Goal: Information Seeking & Learning: Learn about a topic

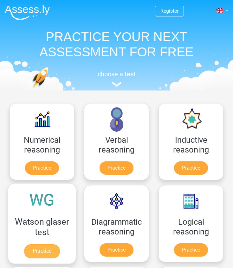
click at [44, 252] on link "Practice" at bounding box center [41, 252] width 35 height 14
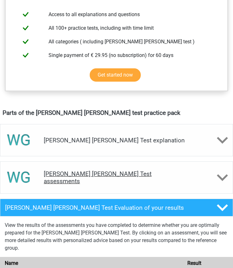
scroll to position [261, 0]
click at [72, 174] on h4 "Watson Glaser Test assessments" at bounding box center [116, 177] width 145 height 15
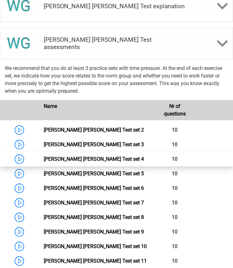
scroll to position [397, 0]
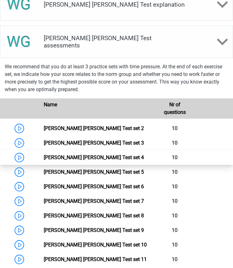
click at [48, 160] on link "Watson Glaser Test set 4" at bounding box center [94, 158] width 100 height 6
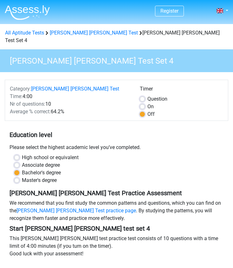
scroll to position [40, 0]
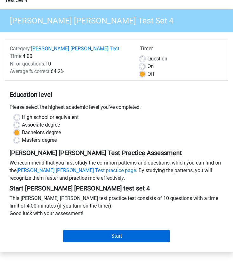
click at [107, 230] on input "Start" at bounding box center [116, 236] width 107 height 12
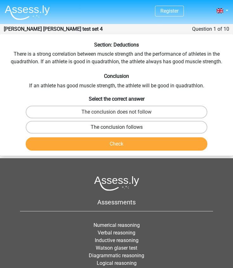
click at [89, 126] on label "The conclusion follows" at bounding box center [117, 127] width 182 height 13
click at [117, 127] on input "The conclusion follows" at bounding box center [119, 129] width 4 height 4
radio input "true"
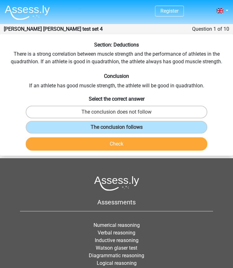
click at [95, 138] on button "Check" at bounding box center [117, 143] width 182 height 13
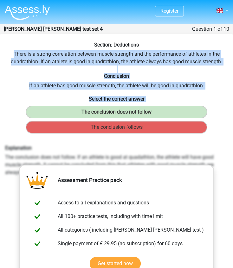
drag, startPoint x: 12, startPoint y: 54, endPoint x: 212, endPoint y: 127, distance: 212.9
click at [212, 127] on div "Section: Deductions There is a strong correlation between muscle strength and t…" at bounding box center [116, 200] width 233 height 316
copy div "There is a strong correlation between muscle strength and the performance of at…"
drag, startPoint x: 5, startPoint y: 147, endPoint x: 219, endPoint y: 168, distance: 214.3
click at [219, 169] on div "Explanation The conclusion does not follow. If an athlete is good at quadathlon…" at bounding box center [116, 160] width 232 height 31
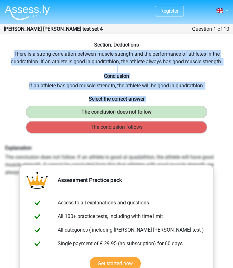
copy div "Explanation The conclusion does not follow. If an athlete is good at quadathlon…"
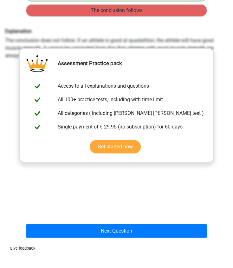
scroll to position [127, 0]
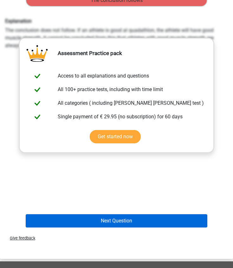
click at [94, 220] on button "Next Question" at bounding box center [117, 220] width 182 height 13
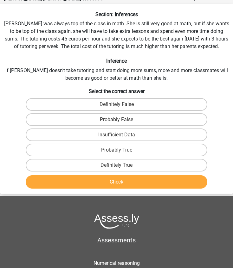
scroll to position [25, 0]
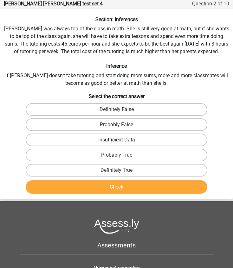
click at [113, 141] on label "Insufficient Data" at bounding box center [117, 140] width 182 height 13
click at [117, 141] on input "Insufficient Data" at bounding box center [119, 142] width 4 height 4
radio input "true"
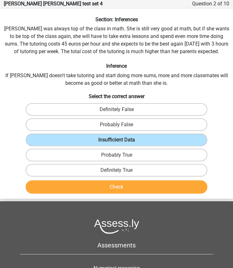
click at [116, 187] on button "Check" at bounding box center [117, 187] width 182 height 13
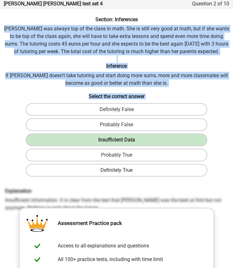
drag, startPoint x: 5, startPoint y: 27, endPoint x: 162, endPoint y: 168, distance: 211.7
click at [162, 168] on div "Section: Inferences Maria was always top of the class in math. She is still ver…" at bounding box center [116, 208] width 233 height 384
copy div "Maria was always top of the class in math. She is still very good at math, but …"
drag, startPoint x: 5, startPoint y: 190, endPoint x: 78, endPoint y: 205, distance: 74.4
click at [78, 205] on div "Explanation Insufficient information. It is clear from the text that Mary was t…" at bounding box center [116, 200] width 232 height 24
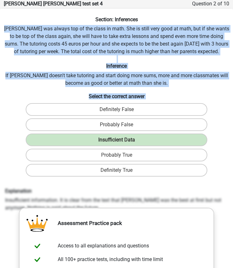
copy div "Explanation Insufficient information. It is clear from the text that Mary was t…"
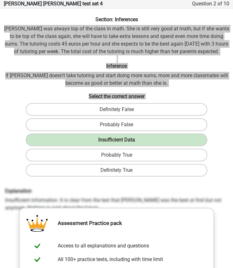
click at [88, 188] on h6 "Explanation" at bounding box center [116, 191] width 223 height 6
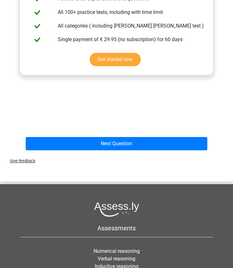
scroll to position [277, 0]
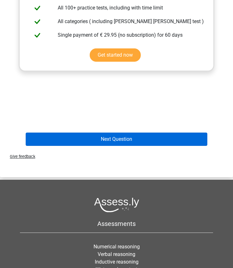
click at [120, 140] on button "Next Question" at bounding box center [117, 139] width 182 height 13
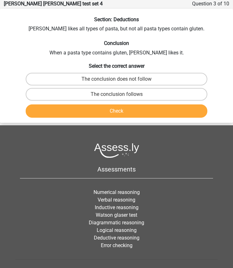
scroll to position [0, 0]
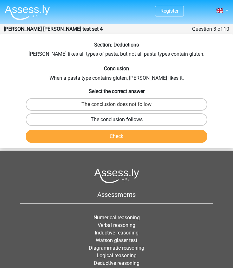
click at [100, 120] on label "The conclusion follows" at bounding box center [117, 119] width 182 height 13
click at [117, 120] on input "The conclusion follows" at bounding box center [119, 122] width 4 height 4
radio input "true"
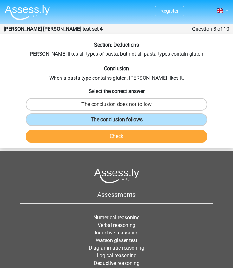
click at [104, 135] on button "Check" at bounding box center [117, 136] width 182 height 13
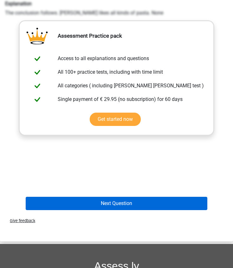
click at [107, 203] on button "Next Question" at bounding box center [117, 203] width 182 height 13
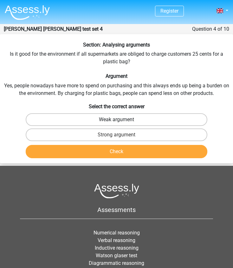
click at [95, 122] on label "Weak argument" at bounding box center [117, 119] width 182 height 13
click at [117, 122] on input "Weak argument" at bounding box center [119, 122] width 4 height 4
radio input "true"
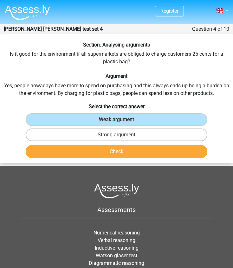
click at [104, 148] on button "Check" at bounding box center [117, 151] width 182 height 13
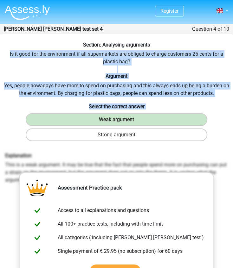
drag, startPoint x: 9, startPoint y: 53, endPoint x: 212, endPoint y: 140, distance: 220.7
click at [212, 140] on div "Section: Analysing arguments Is it good for the environment if all supermarkets…" at bounding box center [116, 203] width 233 height 323
copy div "Is it good for the environment if all supermarkets are obliged to charge custom…"
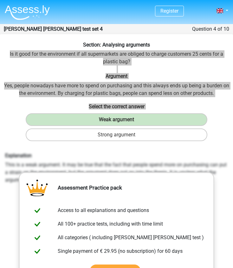
drag, startPoint x: 13, startPoint y: 155, endPoint x: 44, endPoint y: 104, distance: 59.2
click at [44, 104] on h6 "Select the correct answer" at bounding box center [117, 105] width 228 height 7
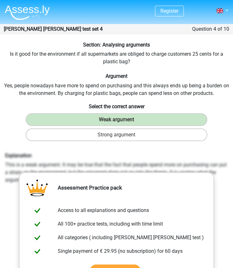
click at [4, 152] on div "Explanation This is a weak argument. It may be true that the fact that people s…" at bounding box center [117, 248] width 228 height 196
drag, startPoint x: 5, startPoint y: 156, endPoint x: 223, endPoint y: 176, distance: 218.5
click at [223, 176] on div "Explanation This is a weak argument. It may be true that the fact that people s…" at bounding box center [116, 168] width 232 height 31
copy div "Explanation This is a weak argument. It may be true that the fact that people s…"
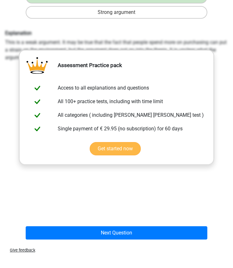
scroll to position [142, 0]
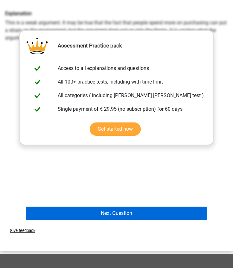
click at [104, 215] on button "Next Question" at bounding box center [117, 213] width 182 height 13
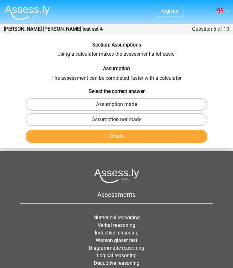
scroll to position [0, 0]
click at [85, 124] on label "Assumption not made" at bounding box center [117, 119] width 182 height 13
click at [117, 124] on input "Assumption not made" at bounding box center [119, 122] width 4 height 4
radio input "true"
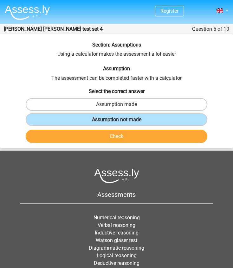
click at [96, 137] on button "Check" at bounding box center [117, 136] width 182 height 13
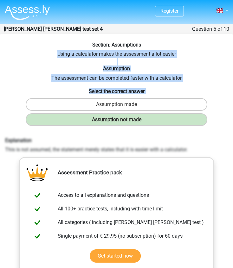
drag, startPoint x: 56, startPoint y: 52, endPoint x: 214, endPoint y: 117, distance: 170.5
click at [214, 117] on div "Section: Assumptions Using a calculator makes the assessment a lot easier Assum…" at bounding box center [116, 196] width 233 height 308
copy div "Using a calculator makes the assessment a lot easier Assumption The assessment …"
drag, startPoint x: 5, startPoint y: 140, endPoint x: 193, endPoint y: 150, distance: 187.5
click at [193, 150] on div "Explanation This is not assumed, the statement merely states that it is easier …" at bounding box center [116, 145] width 232 height 16
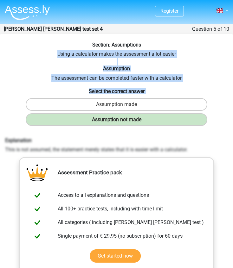
copy div "Explanation This is not assumed, the statement merely states that it is easier …"
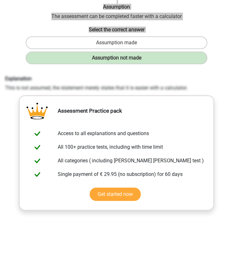
scroll to position [109, 0]
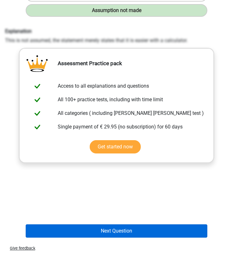
click at [108, 234] on button "Next Question" at bounding box center [117, 231] width 182 height 13
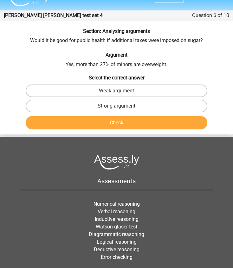
scroll to position [13, 0]
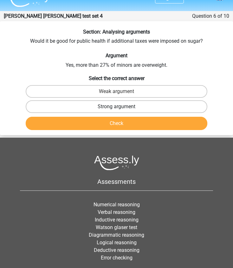
click at [95, 105] on label "Strong argument" at bounding box center [117, 106] width 182 height 13
click at [117, 107] on input "Strong argument" at bounding box center [119, 109] width 4 height 4
radio input "true"
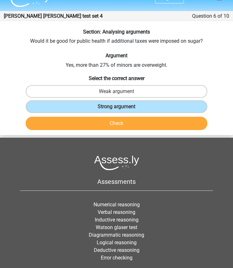
click at [99, 120] on button "Check" at bounding box center [117, 123] width 182 height 13
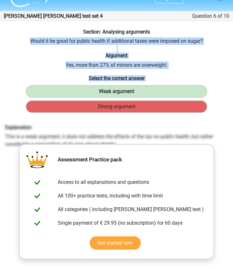
drag, startPoint x: 30, startPoint y: 40, endPoint x: 183, endPoint y: 107, distance: 167.1
click at [183, 107] on div "Section: Analysing arguments Would it be good for public health if additional t…" at bounding box center [116, 183] width 233 height 308
copy div "Would it be good for public health if additional taxes were imposed on sugar? A…"
drag, startPoint x: 6, startPoint y: 125, endPoint x: 159, endPoint y: 142, distance: 153.9
click at [159, 142] on div "Explanation This is a weak argument, it does not address the effects of the tax…" at bounding box center [116, 136] width 232 height 24
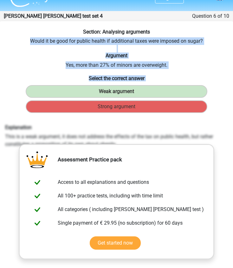
copy div "Explanation This is a weak argument, it does not address the effects of the tax…"
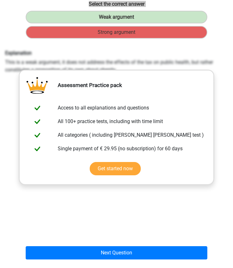
scroll to position [117, 0]
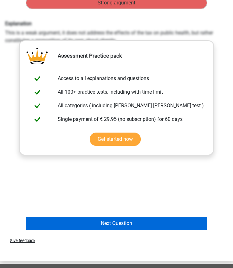
click at [98, 223] on button "Next Question" at bounding box center [117, 223] width 182 height 13
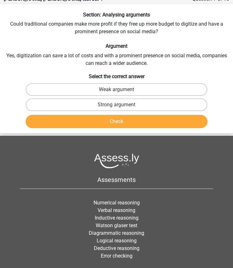
scroll to position [25, 0]
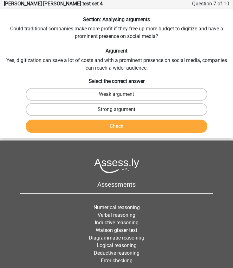
click at [115, 111] on label "Strong argument" at bounding box center [117, 109] width 182 height 13
click at [117, 111] on input "Strong argument" at bounding box center [119, 112] width 4 height 4
radio input "true"
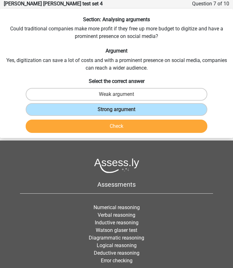
click at [115, 124] on button "Check" at bounding box center [117, 126] width 182 height 13
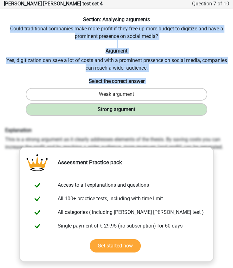
drag, startPoint x: 10, startPoint y: 27, endPoint x: 188, endPoint y: 106, distance: 195.1
click at [188, 106] on div "Section: Analysing arguments Could traditional companies make more profit if th…" at bounding box center [116, 177] width 233 height 323
drag, startPoint x: 6, startPoint y: 130, endPoint x: 227, endPoint y: 149, distance: 222.5
click at [227, 149] on div "Explanation This is a strong argument as it clearly addresses elements of the t…" at bounding box center [116, 139] width 232 height 24
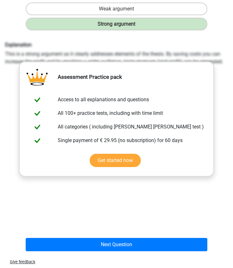
scroll to position [123, 0]
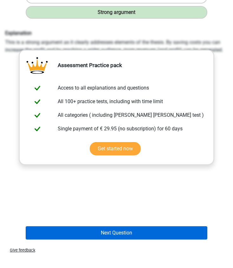
click at [93, 237] on button "Next Question" at bounding box center [117, 232] width 182 height 13
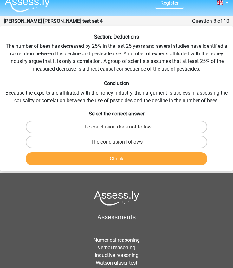
scroll to position [0, 0]
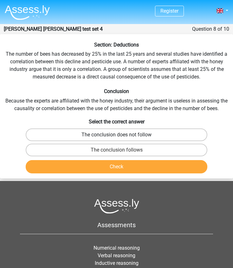
click at [86, 135] on label "The conclusion does not follow" at bounding box center [117, 135] width 182 height 13
click at [117, 135] on input "The conclusion does not follow" at bounding box center [119, 137] width 4 height 4
radio input "true"
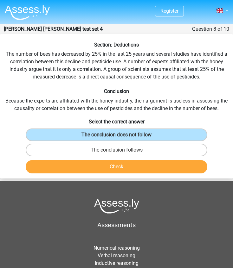
click at [105, 163] on button "Check" at bounding box center [117, 166] width 182 height 13
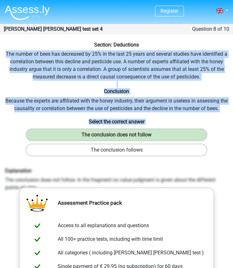
drag, startPoint x: 5, startPoint y: 52, endPoint x: 164, endPoint y: 146, distance: 184.2
click at [164, 146] on div "Section: Deductions The number of bees has decreased by 25% in the last 25 year…" at bounding box center [116, 211] width 233 height 338
drag, startPoint x: 6, startPoint y: 170, endPoint x: 44, endPoint y: 185, distance: 40.7
click at [44, 185] on div "Explanation The conclusion does not follow. In the fragment no value judgment i…" at bounding box center [116, 180] width 232 height 24
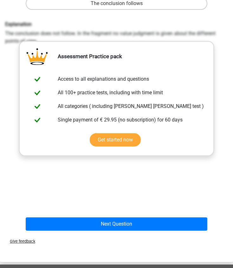
scroll to position [176, 0]
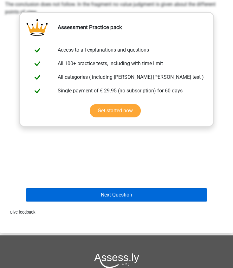
click at [108, 198] on button "Next Question" at bounding box center [117, 194] width 182 height 13
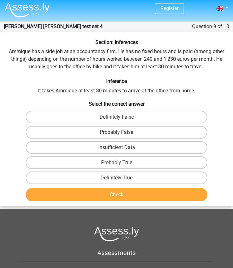
scroll to position [2, 0]
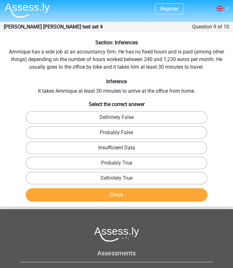
click at [104, 149] on label "Insufficient Data" at bounding box center [117, 148] width 182 height 13
click at [117, 149] on input "Insufficient Data" at bounding box center [119, 150] width 4 height 4
radio input "true"
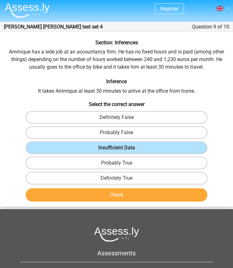
click at [104, 196] on button "Check" at bounding box center [117, 194] width 182 height 13
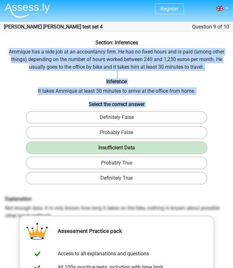
drag, startPoint x: 8, startPoint y: 51, endPoint x: 215, endPoint y: 179, distance: 243.1
click at [215, 179] on div "Section: Inferences Ammique has a side job at an accountancy firm. He has no fi…" at bounding box center [116, 224] width 233 height 369
drag, startPoint x: 6, startPoint y: 198, endPoint x: 53, endPoint y: 213, distance: 49.6
click at [53, 213] on div "Explanation Not enough data. It is only known how long it takes on the bike, no…" at bounding box center [116, 208] width 232 height 24
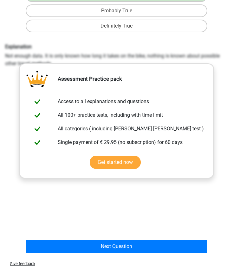
scroll to position [182, 0]
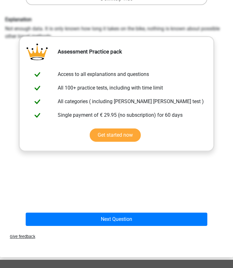
drag, startPoint x: 11, startPoint y: 219, endPoint x: 100, endPoint y: 196, distance: 92.0
click at [100, 196] on div "Explanation Not enough data. It is only known how long it takes on the bike, no…" at bounding box center [117, 112] width 228 height 196
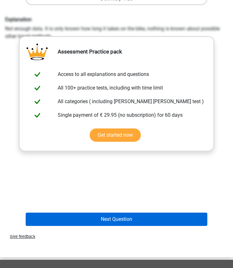
click at [103, 220] on button "Next Question" at bounding box center [117, 219] width 182 height 13
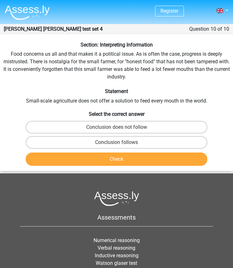
scroll to position [0, 0]
click at [101, 145] on label "Conclusion follows" at bounding box center [117, 142] width 182 height 13
click at [117, 145] on input "Conclusion follows" at bounding box center [119, 145] width 4 height 4
radio input "true"
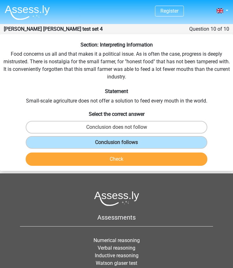
click at [103, 158] on button "Check" at bounding box center [117, 159] width 182 height 13
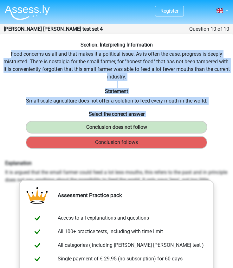
drag, startPoint x: 10, startPoint y: 54, endPoint x: 191, endPoint y: 142, distance: 201.7
click at [191, 142] on div "Section: Interpreting Information Food concerns us all and that makes it a poli…" at bounding box center [116, 207] width 233 height 331
drag, startPoint x: 6, startPoint y: 162, endPoint x: 16, endPoint y: 186, distance: 25.8
click at [16, 184] on div "Explanation It is argued that the small farmer could feed a lot less mouths, th…" at bounding box center [116, 172] width 232 height 24
click at [24, 11] on img at bounding box center [27, 12] width 45 height 15
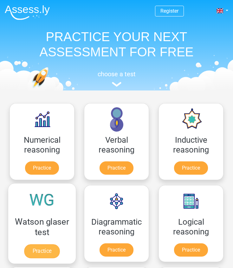
click at [47, 246] on link "Practice" at bounding box center [41, 252] width 35 height 14
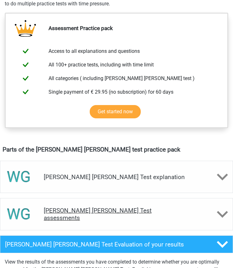
scroll to position [224, 0]
click at [67, 212] on h4 "Watson Glaser Test assessments" at bounding box center [116, 214] width 145 height 15
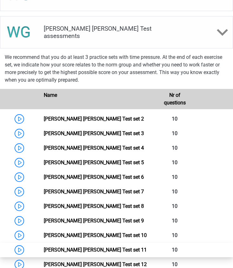
scroll to position [406, 0]
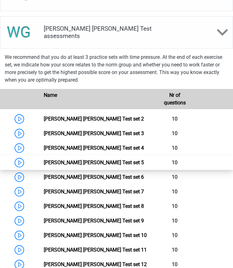
click at [69, 162] on link "Watson Glaser Test set 5" at bounding box center [94, 163] width 100 height 6
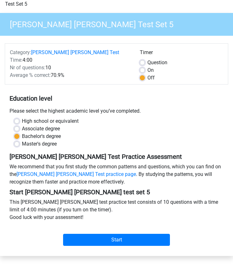
scroll to position [36, 0]
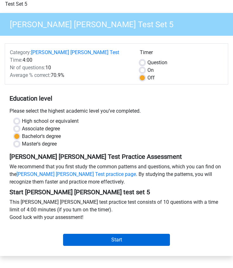
click at [98, 234] on input "Start" at bounding box center [116, 240] width 107 height 12
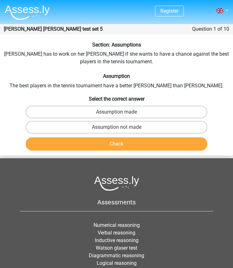
click at [35, 57] on div "Section: Assumptions [PERSON_NAME] has to work on her [PERSON_NAME] if she want…" at bounding box center [116, 98] width 233 height 112
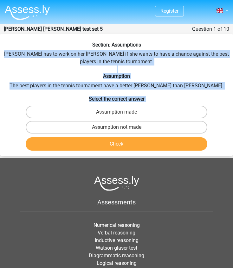
drag, startPoint x: 9, startPoint y: 53, endPoint x: 212, endPoint y: 122, distance: 214.1
click at [213, 124] on div "Section: Assumptions [PERSON_NAME] has to work on her [PERSON_NAME] if she want…" at bounding box center [116, 98] width 233 height 112
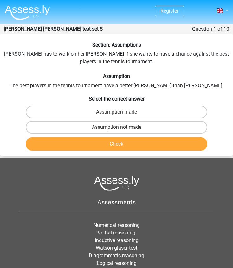
click at [222, 122] on div "Assumption not made" at bounding box center [116, 127] width 227 height 13
click at [99, 127] on label "Assumption not made" at bounding box center [117, 127] width 182 height 13
click at [117, 127] on input "Assumption not made" at bounding box center [119, 129] width 4 height 4
radio input "true"
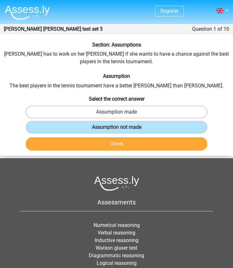
click at [103, 139] on button "Check" at bounding box center [117, 143] width 182 height 13
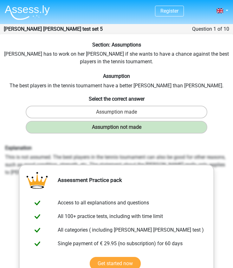
click at [14, 49] on div "Section: Assumptions [PERSON_NAME] has to work on her [PERSON_NAME] if she want…" at bounding box center [116, 200] width 233 height 316
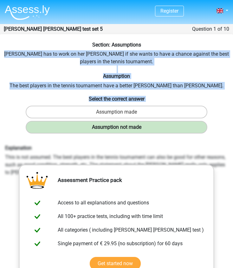
drag, startPoint x: 10, startPoint y: 52, endPoint x: 204, endPoint y: 122, distance: 206.7
click at [204, 122] on div "Section: Assumptions [PERSON_NAME] has to work on her [PERSON_NAME] if she want…" at bounding box center [116, 200] width 233 height 316
copy div "[PERSON_NAME] has to work on her [PERSON_NAME] if she wants to have a chance ag…"
drag, startPoint x: 6, startPoint y: 148, endPoint x: 220, endPoint y: 171, distance: 214.8
click at [220, 171] on div "Explanation This is not assumed. The best players in the tennis tournament can …" at bounding box center [116, 160] width 232 height 31
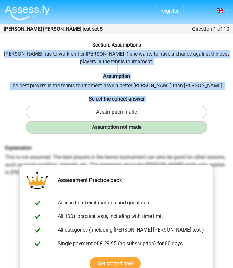
copy div "Explanation This is not assumed. The best players in the tennis tournament can …"
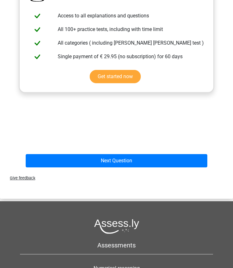
scroll to position [195, 0]
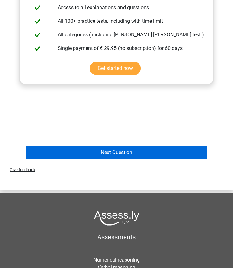
click at [92, 153] on button "Next Question" at bounding box center [117, 152] width 182 height 13
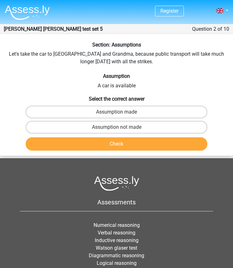
scroll to position [0, 0]
click at [21, 53] on div "Section: Assumptions Let's take the car to [GEOGRAPHIC_DATA] and Grandma, becau…" at bounding box center [116, 98] width 233 height 112
click at [97, 113] on label "Assumption made" at bounding box center [117, 112] width 182 height 13
click at [117, 113] on input "Assumption made" at bounding box center [119, 114] width 4 height 4
radio input "true"
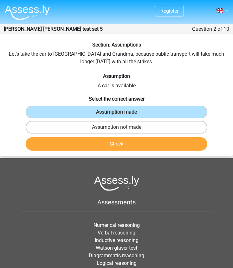
click at [106, 144] on button "Check" at bounding box center [117, 143] width 182 height 13
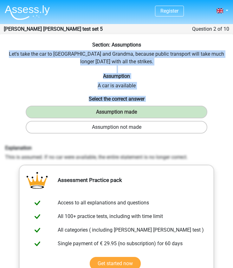
drag, startPoint x: 3, startPoint y: 54, endPoint x: 150, endPoint y: 125, distance: 163.9
click at [150, 125] on div "Section: Assumptions Let's take the car to [GEOGRAPHIC_DATA] and Grandma, becau…" at bounding box center [116, 200] width 233 height 316
copy div "Let's take the car to [GEOGRAPHIC_DATA] and Grandma, because public transport w…"
drag, startPoint x: 5, startPoint y: 147, endPoint x: 197, endPoint y: 159, distance: 192.3
click at [197, 159] on div "Explanation This is assumed. If no car were available, the entire statement is …" at bounding box center [116, 153] width 232 height 16
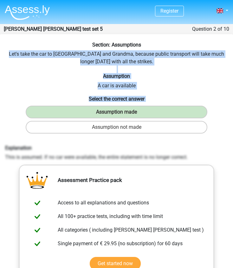
copy div "Explanation This is assumed. If no car were available, the entire statement is …"
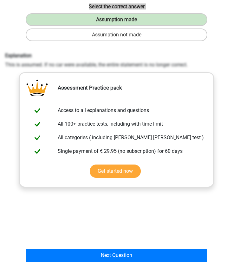
scroll to position [175, 0]
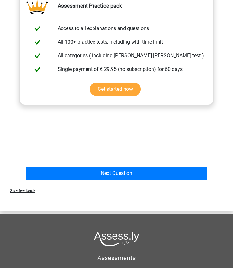
drag, startPoint x: 3, startPoint y: 183, endPoint x: 100, endPoint y: 159, distance: 100.3
click at [100, 159] on div "Explanation This is assumed. If no car were available, the entire statement is …" at bounding box center [117, 66] width 228 height 196
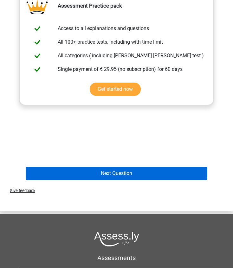
click at [107, 172] on button "Next Question" at bounding box center [117, 173] width 182 height 13
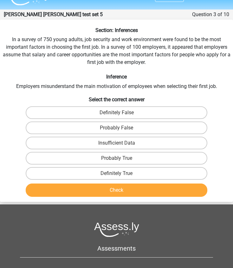
scroll to position [14, 0]
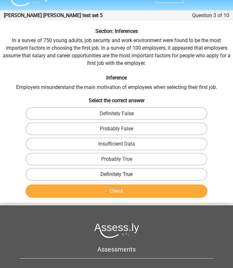
click at [105, 170] on label "Definitely True" at bounding box center [117, 174] width 182 height 13
click at [117, 175] on input "Definitely True" at bounding box center [119, 177] width 4 height 4
radio input "true"
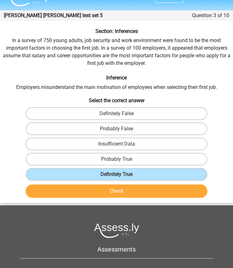
click at [106, 190] on button "Check" at bounding box center [117, 191] width 182 height 13
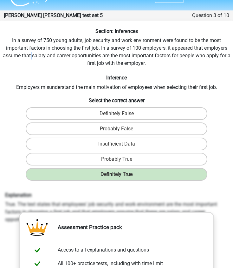
click at [32, 53] on div "Section: Inferences In a survey of 750 young adults, job security and work envi…" at bounding box center [116, 216] width 233 height 376
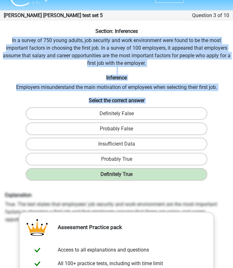
drag, startPoint x: 11, startPoint y: 40, endPoint x: 207, endPoint y: 180, distance: 240.7
click at [207, 180] on div "Section: Inferences In a survey of 750 young adults, job security and work envi…" at bounding box center [116, 216] width 233 height 376
copy div "In a survey of 750 young adults, job security and work environment were found t…"
drag, startPoint x: 6, startPoint y: 194, endPoint x: 228, endPoint y: 216, distance: 223.2
click at [228, 216] on div "Explanation True. The text states that employees' job security and work environ…" at bounding box center [116, 207] width 232 height 31
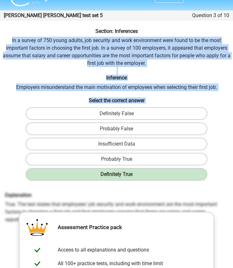
copy div "Explanation True. The text states that employees' job security and work environ…"
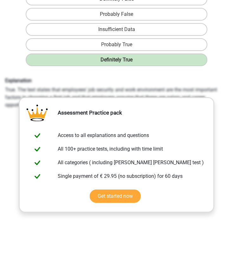
scroll to position [174, 0]
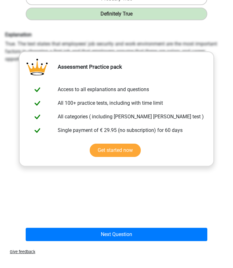
drag, startPoint x: 0, startPoint y: 199, endPoint x: 65, endPoint y: 215, distance: 66.5
click at [65, 215] on div "Explanation True. The text states that employees' job security and work environ…" at bounding box center [117, 127] width 228 height 196
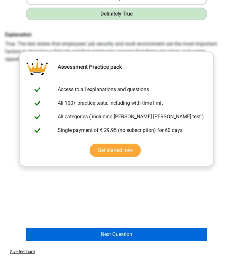
click at [83, 235] on button "Next Question" at bounding box center [117, 234] width 182 height 13
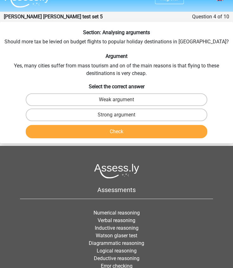
scroll to position [12, 0]
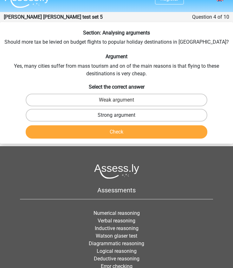
click at [102, 115] on label "Strong argument" at bounding box center [117, 115] width 182 height 13
click at [117, 115] on input "Strong argument" at bounding box center [119, 117] width 4 height 4
radio input "true"
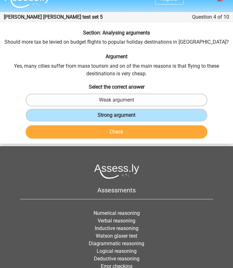
click at [102, 128] on button "Check" at bounding box center [117, 131] width 182 height 13
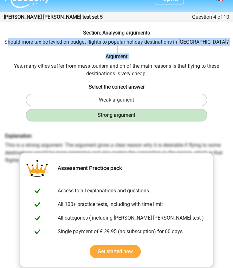
drag, startPoint x: 22, startPoint y: 41, endPoint x: 87, endPoint y: 60, distance: 67.4
click at [87, 60] on div "Section: Analysing arguments Should more tax be levied on budget flights to pop…" at bounding box center [116, 188] width 233 height 316
click at [87, 60] on h6 "Argument" at bounding box center [117, 57] width 228 height 6
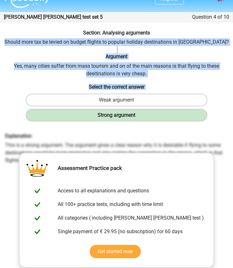
drag, startPoint x: 20, startPoint y: 41, endPoint x: 205, endPoint y: 119, distance: 201.0
click at [205, 119] on div "Section: Analysing arguments Should more tax be levied on budget flights to pop…" at bounding box center [116, 188] width 233 height 316
copy div "Should more tax be levied on budget flights to popular holiday destinations in …"
drag, startPoint x: 5, startPoint y: 135, endPoint x: 220, endPoint y: 160, distance: 216.6
click at [220, 160] on div "Explanation This is a strong argument. The argument gives a clear reason why it…" at bounding box center [116, 148] width 232 height 31
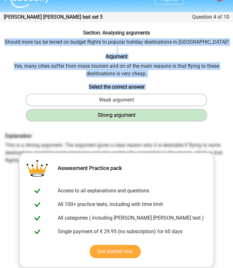
copy div "Explanation This is a strong argument. The argument gives a clear reason why it…"
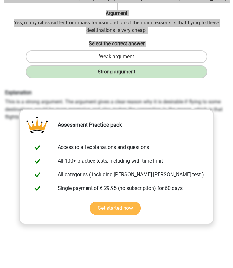
scroll to position [126, 0]
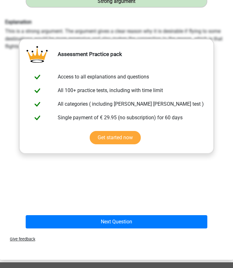
drag, startPoint x: 20, startPoint y: 159, endPoint x: 84, endPoint y: 205, distance: 79.0
click at [84, 205] on div "Explanation This is a strong argument. The argument gives a clear reason why it…" at bounding box center [117, 114] width 228 height 196
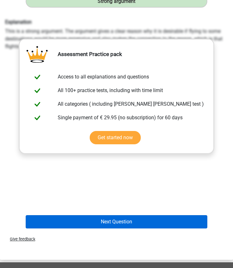
click at [87, 219] on button "Next Question" at bounding box center [117, 221] width 182 height 13
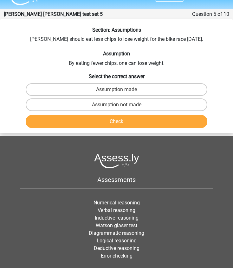
scroll to position [16, 0]
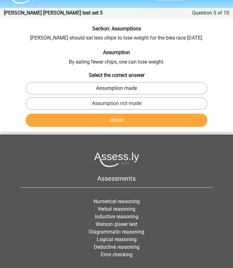
click at [124, 87] on label "Assumption made" at bounding box center [117, 88] width 182 height 13
click at [121, 88] on input "Assumption made" at bounding box center [119, 90] width 4 height 4
radio input "true"
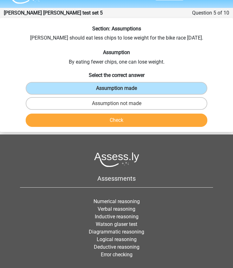
click at [121, 115] on button "Check" at bounding box center [117, 120] width 182 height 13
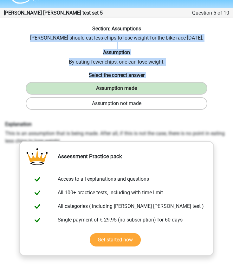
drag, startPoint x: 35, startPoint y: 36, endPoint x: 189, endPoint y: 108, distance: 170.6
click at [189, 108] on div "Section: Assumptions [PERSON_NAME] should eat less chips to lose weight for the…" at bounding box center [116, 180] width 233 height 308
copy div "[PERSON_NAME] should eat less chips to lose weight for the bike race [DATE]. As…"
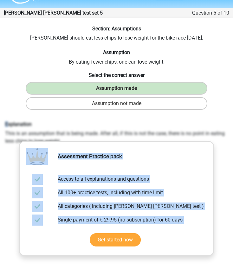
drag, startPoint x: 7, startPoint y: 124, endPoint x: 65, endPoint y: 140, distance: 60.5
click at [65, 140] on div "Explanation This is an assumption that is being made. After all, if this is not…" at bounding box center [116, 133] width 232 height 24
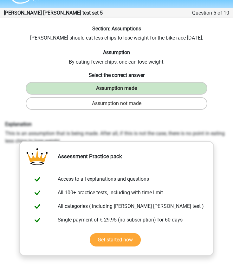
click at [5, 123] on div "Explanation This is an assumption that is being made. After all, if this is not…" at bounding box center [116, 133] width 232 height 24
drag, startPoint x: 6, startPoint y: 123, endPoint x: 68, endPoint y: 140, distance: 64.8
click at [68, 140] on div "Explanation This is an assumption that is being made. After all, if this is not…" at bounding box center [116, 133] width 232 height 24
copy div "Explanation This is an assumption that is being made. After all, if this is not…"
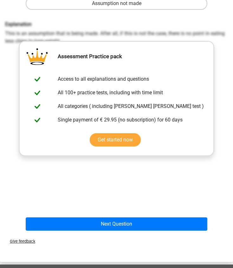
scroll to position [118, 0]
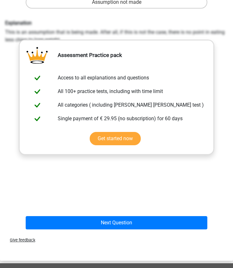
drag, startPoint x: 19, startPoint y: 141, endPoint x: 66, endPoint y: 186, distance: 65.2
click at [66, 186] on div "Explanation This is an assumption that is being made. After all, if this is not…" at bounding box center [117, 115] width 228 height 196
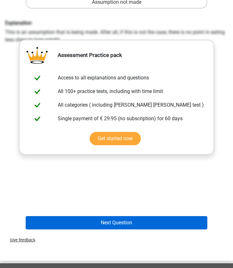
click at [83, 223] on button "Next Question" at bounding box center [117, 222] width 182 height 13
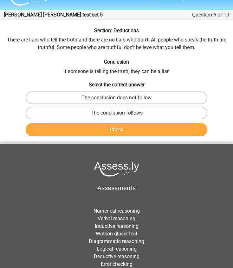
scroll to position [10, 0]
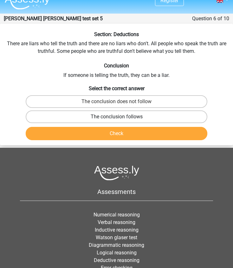
click at [81, 115] on label "The conclusion follows" at bounding box center [117, 117] width 182 height 13
click at [117, 117] on input "The conclusion follows" at bounding box center [119, 119] width 4 height 4
radio input "true"
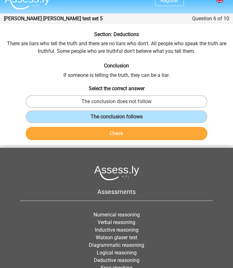
click at [85, 131] on button "Check" at bounding box center [117, 133] width 182 height 13
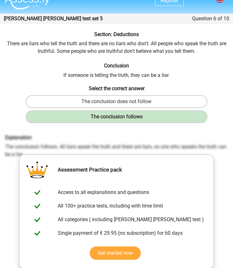
click at [18, 43] on div "Section: Deductions There are liars who tell the truth and there are no liars w…" at bounding box center [116, 189] width 233 height 316
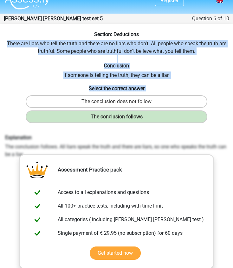
drag, startPoint x: 7, startPoint y: 43, endPoint x: 226, endPoint y: 118, distance: 232.2
click at [226, 118] on div "Section: Deductions There are liars who tell the truth and there are no liars w…" at bounding box center [116, 189] width 233 height 316
drag, startPoint x: 9, startPoint y: 137, endPoint x: 37, endPoint y: 152, distance: 31.7
click at [37, 152] on div "Explanation The conclusion follows. All liars speak the truth and there are lia…" at bounding box center [116, 147] width 232 height 24
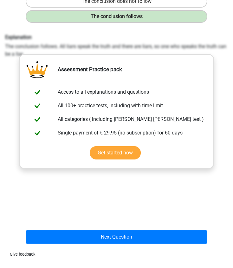
scroll to position [140, 0]
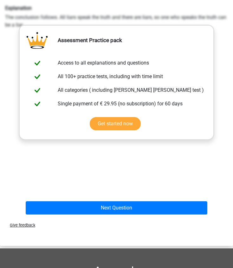
drag, startPoint x: 8, startPoint y: 149, endPoint x: 52, endPoint y: 156, distance: 43.9
click at [52, 156] on div "Explanation The conclusion follows. All liars speak the truth and there are lia…" at bounding box center [117, 101] width 228 height 196
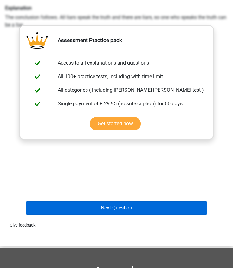
click at [62, 207] on button "Next Question" at bounding box center [117, 207] width 182 height 13
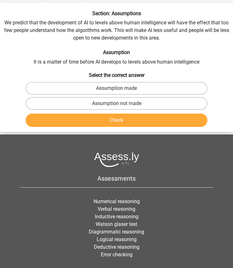
scroll to position [25, 0]
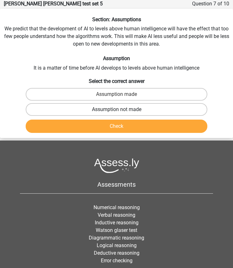
click at [127, 106] on label "Assumption not made" at bounding box center [117, 109] width 182 height 13
click at [121, 110] on input "Assumption not made" at bounding box center [119, 112] width 4 height 4
radio input "true"
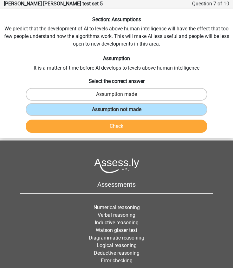
click at [116, 127] on button "Check" at bounding box center [117, 126] width 182 height 13
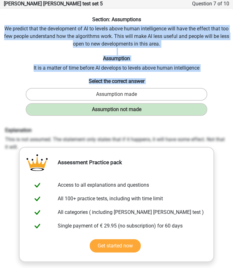
drag, startPoint x: 4, startPoint y: 27, endPoint x: 208, endPoint y: 114, distance: 221.7
click at [208, 114] on div "Section: Assumptions We predict that the development of AI to levels above huma…" at bounding box center [116, 177] width 233 height 323
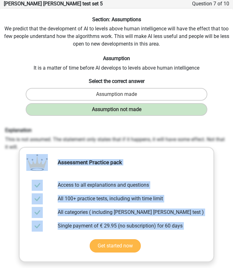
drag, startPoint x: 6, startPoint y: 128, endPoint x: 21, endPoint y: 147, distance: 24.8
click at [21, 147] on div "Section: Assumptions We predict that the development of AI to levels above huma…" at bounding box center [116, 177] width 233 height 323
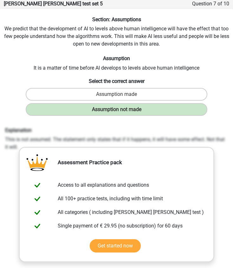
click at [14, 135] on div "Explanation This is not assumed. The statement only states that if it happens, …" at bounding box center [116, 139] width 232 height 24
drag, startPoint x: 5, startPoint y: 130, endPoint x: 18, endPoint y: 145, distance: 20.0
click at [18, 145] on div "Explanation This is not assumed. The statement only states that if it happens, …" at bounding box center [116, 139] width 232 height 24
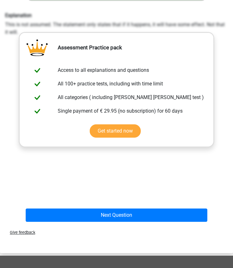
scroll to position [162, 0]
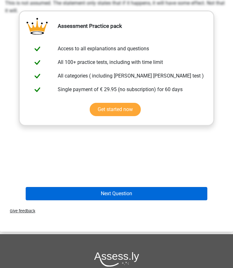
click at [94, 193] on button "Next Question" at bounding box center [117, 193] width 182 height 13
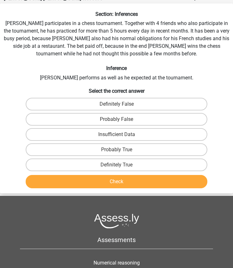
scroll to position [25, 0]
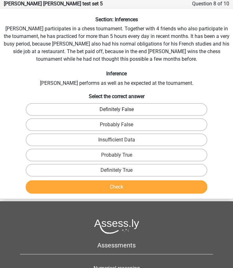
click at [103, 113] on label "Definitely False" at bounding box center [117, 109] width 182 height 13
click at [117, 113] on input "Definitely False" at bounding box center [119, 112] width 4 height 4
radio input "true"
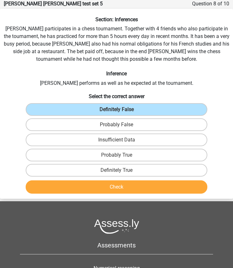
click at [99, 188] on button "Check" at bounding box center [117, 187] width 182 height 13
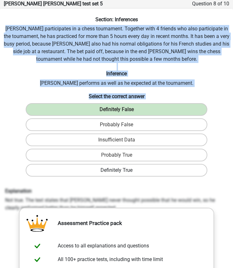
drag, startPoint x: 13, startPoint y: 28, endPoint x: 200, endPoint y: 176, distance: 239.2
click at [200, 176] on div "Section: Inferences [PERSON_NAME] participates in a chess tournament. Together …" at bounding box center [116, 208] width 233 height 384
drag, startPoint x: 6, startPoint y: 191, endPoint x: 108, endPoint y: 207, distance: 103.8
click at [108, 207] on div "Explanation Not true. The text states that [PERSON_NAME] never thought possible…" at bounding box center [116, 200] width 232 height 24
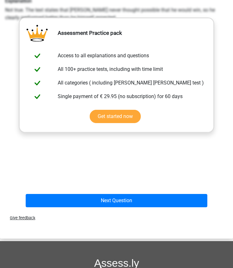
scroll to position [268, 0]
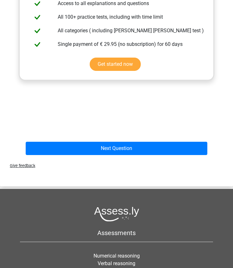
drag, startPoint x: 13, startPoint y: 214, endPoint x: 81, endPoint y: 135, distance: 103.7
click at [81, 135] on div "Explanation Not true. The text states that [PERSON_NAME] never thought possible…" at bounding box center [117, 41] width 228 height 196
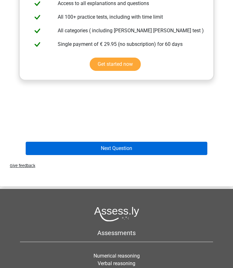
click at [100, 146] on button "Next Question" at bounding box center [117, 148] width 182 height 13
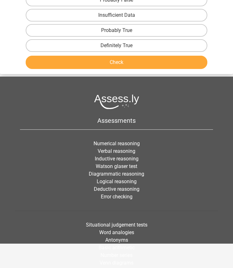
scroll to position [25, 0]
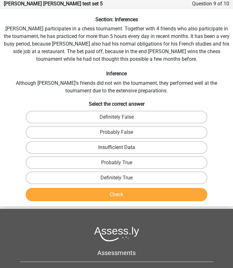
click at [94, 149] on label "Insufficient Data" at bounding box center [117, 147] width 182 height 13
click at [117, 149] on input "Insufficient Data" at bounding box center [119, 150] width 4 height 4
radio input "true"
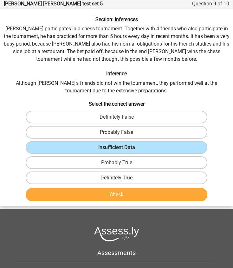
click at [74, 192] on button "Check" at bounding box center [117, 194] width 182 height 13
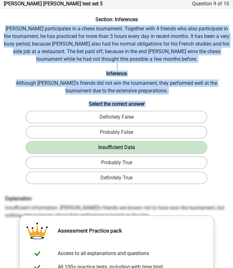
drag, startPoint x: 12, startPoint y: 28, endPoint x: 209, endPoint y: 182, distance: 249.9
click at [209, 182] on div "Section: Inferences [PERSON_NAME] participates in a chess tournament. Together …" at bounding box center [116, 212] width 233 height 392
drag, startPoint x: 6, startPoint y: 198, endPoint x: 144, endPoint y: 212, distance: 139.2
click at [144, 212] on div "Explanation Insufficient information. [PERSON_NAME]'s friends are known not to …" at bounding box center [116, 208] width 232 height 24
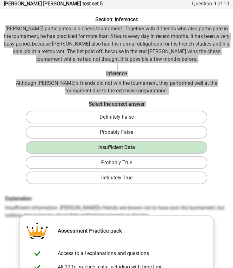
drag, startPoint x: 21, startPoint y: 219, endPoint x: 195, endPoint y: 191, distance: 176.2
click at [195, 191] on div "Section: Inferences [PERSON_NAME] participates in a chess tournament. Together …" at bounding box center [116, 212] width 233 height 392
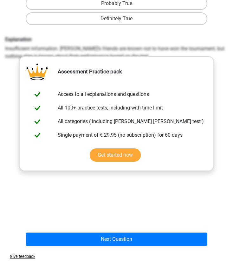
scroll to position [202, 0]
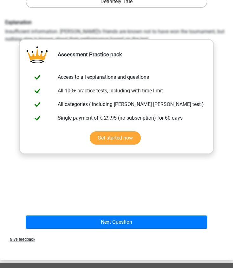
click at [138, 206] on div "Explanation Insufficient information. [PERSON_NAME]'s friends are known not to …" at bounding box center [117, 115] width 228 height 196
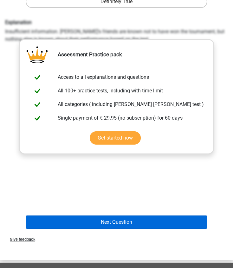
click at [119, 225] on button "Next Question" at bounding box center [117, 222] width 182 height 13
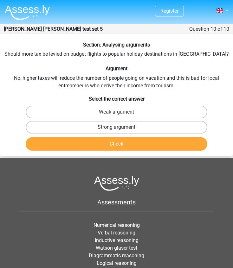
scroll to position [0, 0]
click at [104, 125] on label "Strong argument" at bounding box center [117, 127] width 182 height 13
click at [117, 127] on input "Strong argument" at bounding box center [119, 129] width 4 height 4
radio input "true"
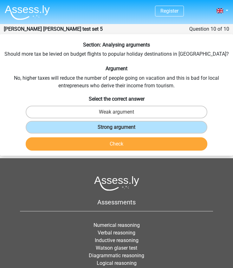
click at [105, 140] on button "Check" at bounding box center [117, 143] width 182 height 13
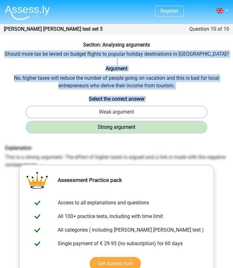
drag, startPoint x: 21, startPoint y: 53, endPoint x: 219, endPoint y: 134, distance: 214.8
click at [219, 134] on div "Section: Analysing arguments Should more tax be levied on budget flights to pop…" at bounding box center [116, 200] width 233 height 316
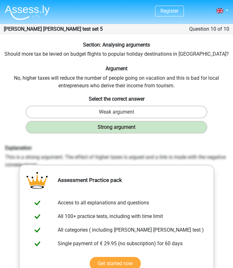
click at [5, 147] on div "Explanation This is a strong argument. The effect of higher taxes is argued and…" at bounding box center [116, 157] width 232 height 24
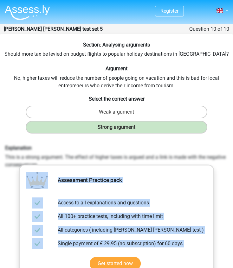
drag, startPoint x: 5, startPoint y: 147, endPoint x: 57, endPoint y: 165, distance: 54.4
click at [57, 165] on div "Section: Analysing arguments Should more tax be levied on budget flights to pop…" at bounding box center [116, 200] width 233 height 316
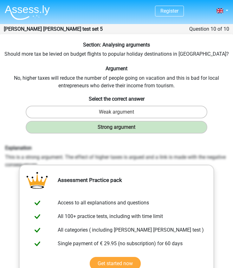
click at [3, 149] on div "Explanation This is a strong argument. The effect of higher taxes is argued and…" at bounding box center [116, 157] width 232 height 24
drag, startPoint x: 5, startPoint y: 147, endPoint x: 228, endPoint y: 169, distance: 224.3
click at [228, 169] on div "Explanation This is a strong argument. The effect of higher taxes is argued and…" at bounding box center [116, 157] width 232 height 24
